Goal: Task Accomplishment & Management: Complete application form

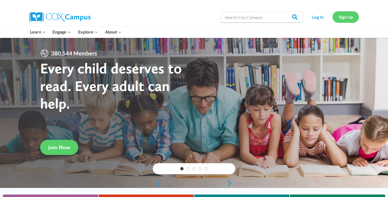
click at [348, 18] on link "Sign Up" at bounding box center [346, 16] width 26 height 11
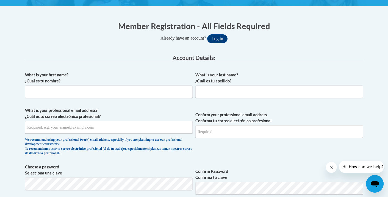
scroll to position [97, 0]
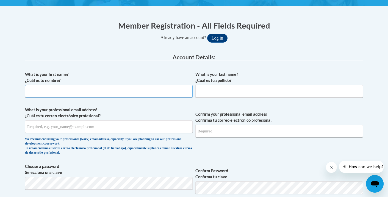
click at [78, 91] on input "What is your first name? ¿Cuál es tu nombre?" at bounding box center [109, 91] width 168 height 13
type input "[PERSON_NAME]"
click at [207, 93] on input "What is your last name? ¿Cuál es tu apellido?" at bounding box center [280, 91] width 168 height 13
type input "Mallu"
click at [99, 130] on input "What is your professional email address? ¿Cuál es tu correo electrónico profesi…" at bounding box center [109, 126] width 168 height 13
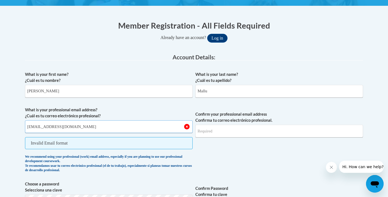
type input "[EMAIL_ADDRESS][DOMAIN_NAME]"
click at [217, 133] on input "Confirm your professional email address Confirma tu correo electrónico profesio…" at bounding box center [280, 131] width 168 height 13
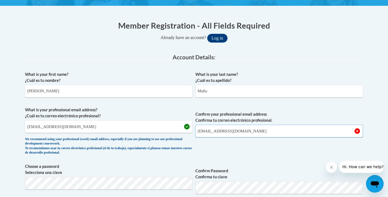
type input "[EMAIL_ADDRESS][DOMAIN_NAME]"
click at [268, 156] on span "Confirm your professional email address Confirma tu correo electrónico profesio…" at bounding box center [280, 132] width 168 height 51
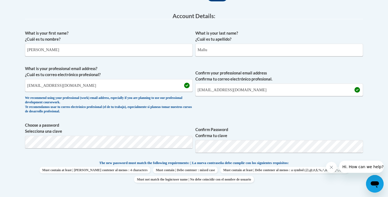
scroll to position [140, 0]
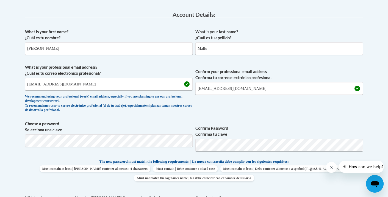
click at [324, 158] on div "What is your first name? ¿Cuál es tu nombre? [PERSON_NAME] What is your last na…" at bounding box center [194, 151] width 338 height 251
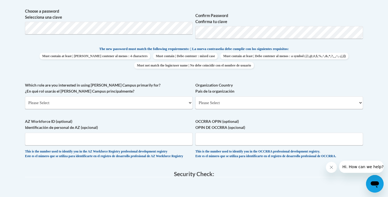
scroll to position [251, 0]
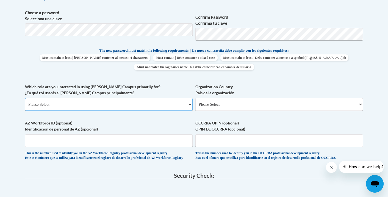
click at [51, 102] on select "Please Select College/University | Colegio/Universidad Community/Nonprofit Part…" at bounding box center [109, 104] width 168 height 13
select select "fbf2d438-af2f-41f8-98f1-81c410e29de3"
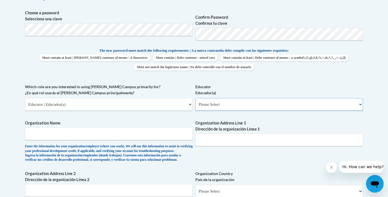
click at [247, 103] on select "Please Select Early Learning/Daycare Teacher/Family Home Care Provider | Maestr…" at bounding box center [280, 104] width 168 height 13
select select "8e40623d-54d0-45cd-9f92-5df65cd3f8cf"
click at [52, 134] on input "Organization Name" at bounding box center [109, 134] width 168 height 13
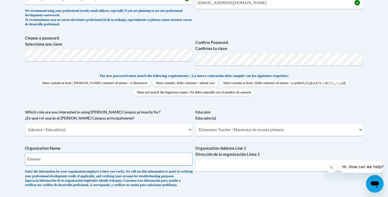
scroll to position [229, 0]
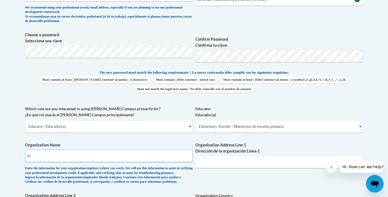
type input "E"
click at [210, 161] on input "Organization Address Line 1 Dirección de la organización Línea 1" at bounding box center [280, 162] width 168 height 13
click at [43, 153] on input "school" at bounding box center [109, 156] width 168 height 13
click at [47, 151] on input "school" at bounding box center [109, 156] width 168 height 13
click at [38, 159] on input "school" at bounding box center [109, 156] width 168 height 13
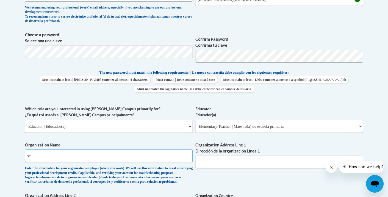
type input "s"
type input "[GEOGRAPHIC_DATA]"
click at [207, 160] on input "Organization Address Line 1 Dirección de la organización Línea 1" at bounding box center [280, 162] width 168 height 13
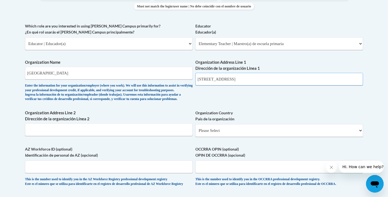
scroll to position [312, 0]
type input "[STREET_ADDRESS]"
click at [65, 136] on input "Organization Address Line 2 Dirección de la organización Línea 2" at bounding box center [109, 129] width 168 height 13
type input "Waukesha, Wi 53188"
click at [223, 137] on select "Please Select [GEOGRAPHIC_DATA] | [GEOGRAPHIC_DATA] Outside of [GEOGRAPHIC_DATA…" at bounding box center [280, 130] width 168 height 13
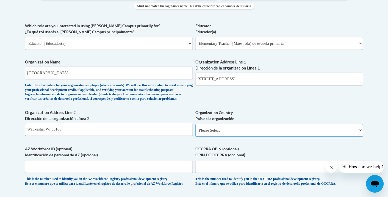
select select "ad49bcad-a171-4b2e-b99c-48b446064914"
select select
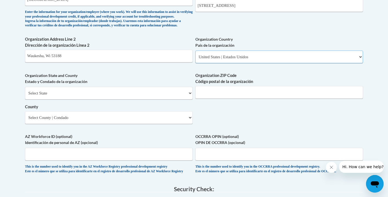
scroll to position [386, 0]
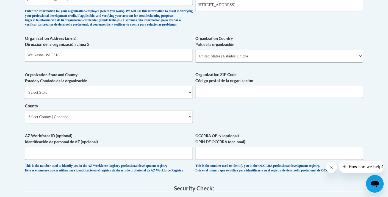
click at [100, 119] on div "Select State [US_STATE] [US_STATE] [US_STATE] [US_STATE] [US_STATE] [US_STATE] …" at bounding box center [109, 104] width 168 height 37
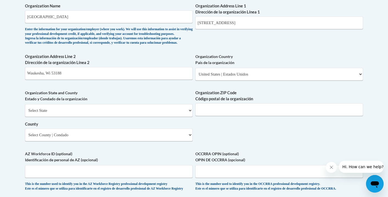
scroll to position [369, 0]
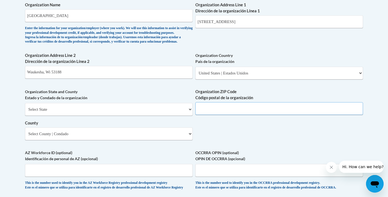
click at [215, 115] on input "Organization ZIP Code Código postal de la organización" at bounding box center [280, 108] width 168 height 13
type input "53188"
click at [70, 79] on input "Waukesha, Wi 53188" at bounding box center [109, 72] width 168 height 13
type input "Waukesha, Wi"
click at [58, 116] on select "Select State [US_STATE] [US_STATE] [US_STATE] [US_STATE] [US_STATE] [US_STATE] …" at bounding box center [109, 109] width 168 height 13
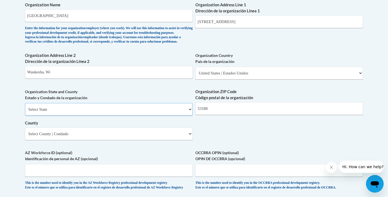
select select "[US_STATE]"
click at [89, 140] on select "Select County [GEOGRAPHIC_DATA] [GEOGRAPHIC_DATA] [PERSON_NAME][GEOGRAPHIC_DATA…" at bounding box center [109, 134] width 168 height 13
select select "Waukesha"
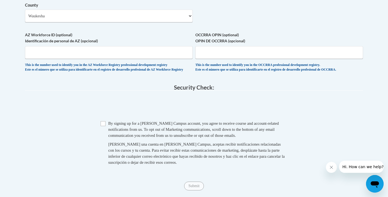
scroll to position [488, 0]
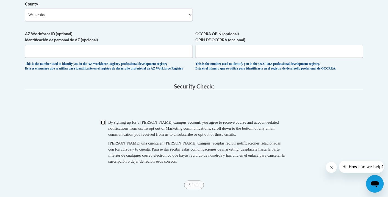
click at [103, 125] on input "Checkbox" at bounding box center [103, 122] width 5 height 5
checkbox input "true"
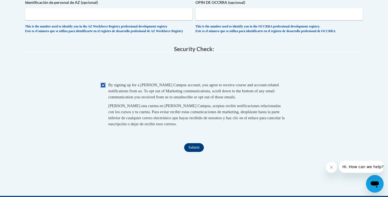
scroll to position [548, 0]
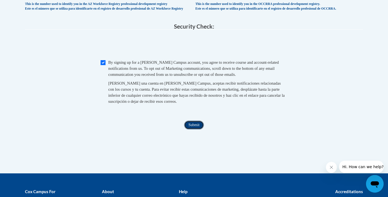
click at [195, 130] on input "Submit" at bounding box center [194, 125] width 20 height 9
